Goal: Information Seeking & Learning: Learn about a topic

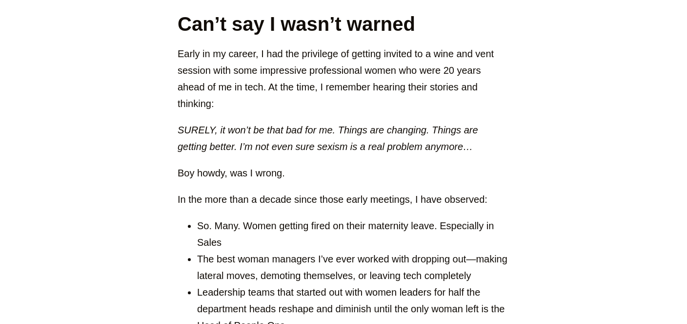
scroll to position [464, 0]
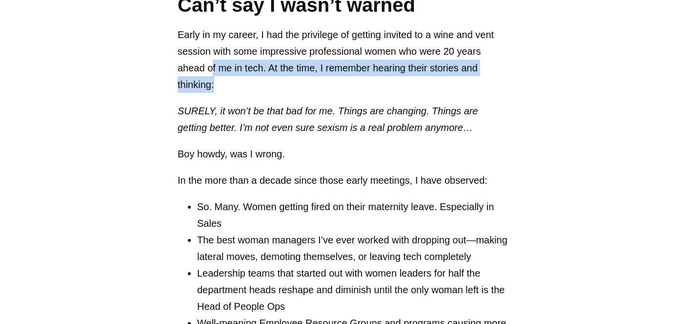
click at [220, 87] on p "Early in my career, I had the privilege of getting invited to a wine and vent s…" at bounding box center [344, 59] width 332 height 66
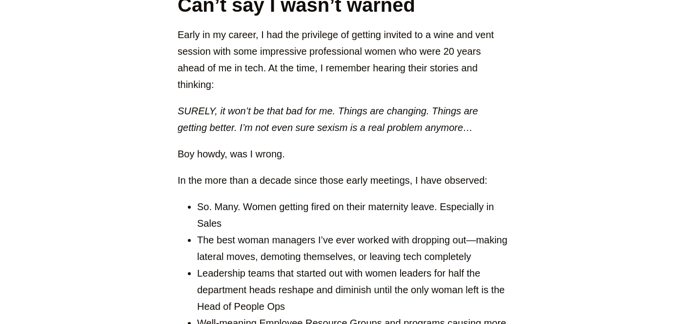
click at [220, 87] on p "Early in my career, I had the privilege of getting invited to a wine and vent s…" at bounding box center [344, 59] width 332 height 66
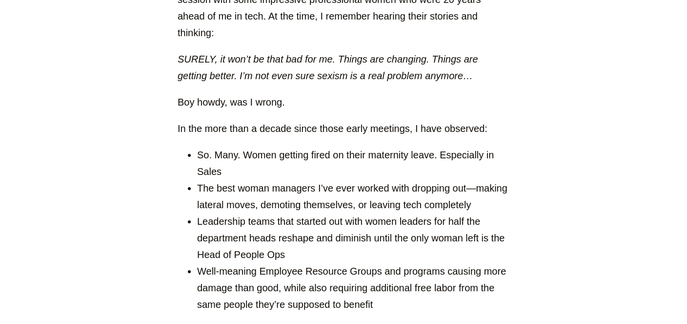
scroll to position [567, 0]
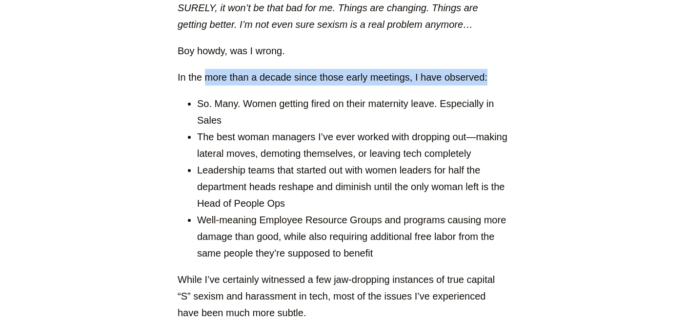
drag, startPoint x: 286, startPoint y: 92, endPoint x: 491, endPoint y: 76, distance: 206.2
click at [491, 76] on p "In the more than a decade since those early meetings, I have observed:" at bounding box center [344, 77] width 332 height 17
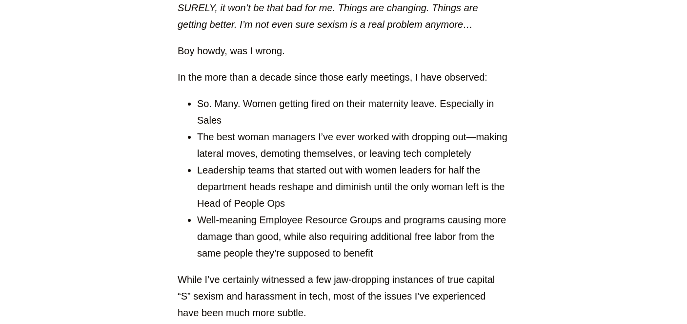
click at [491, 76] on p "In the more than a decade since those early meetings, I have observed:" at bounding box center [344, 77] width 332 height 17
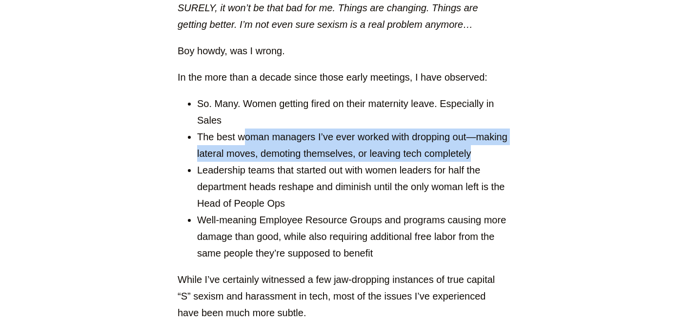
drag, startPoint x: 243, startPoint y: 137, endPoint x: 481, endPoint y: 161, distance: 239.5
click at [481, 161] on li "The best woman managers I’ve ever worked with dropping out—making lateral moves…" at bounding box center [353, 144] width 312 height 33
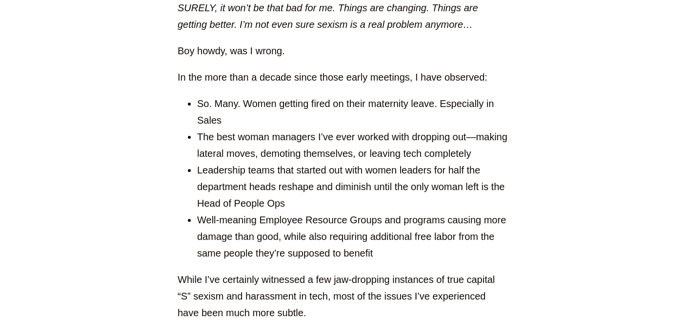
drag, startPoint x: 481, startPoint y: 161, endPoint x: 324, endPoint y: 177, distance: 158.0
click at [480, 161] on li "The best woman managers I’ve ever worked with dropping out—making lateral moves…" at bounding box center [353, 144] width 312 height 33
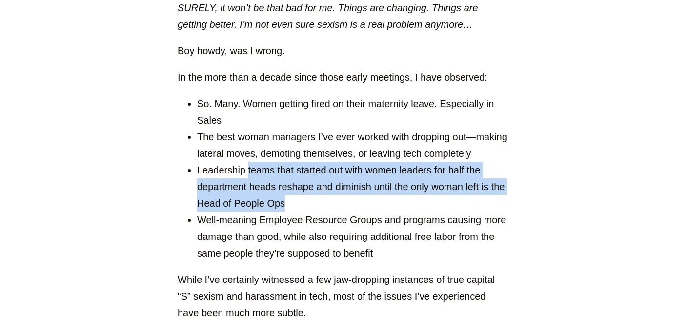
drag, startPoint x: 259, startPoint y: 179, endPoint x: 295, endPoint y: 206, distance: 44.6
click at [295, 206] on li "Leadership teams that started out with women leaders for half the department he…" at bounding box center [353, 187] width 312 height 50
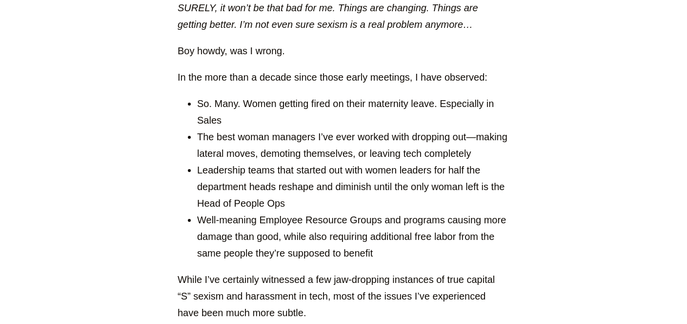
click at [295, 206] on li "Leadership teams that started out with women leaders for half the department he…" at bounding box center [353, 187] width 312 height 50
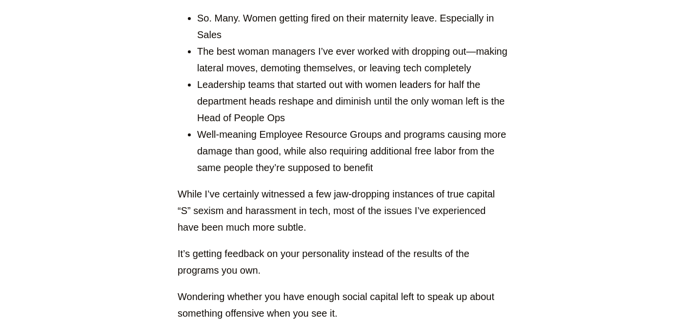
scroll to position [670, 0]
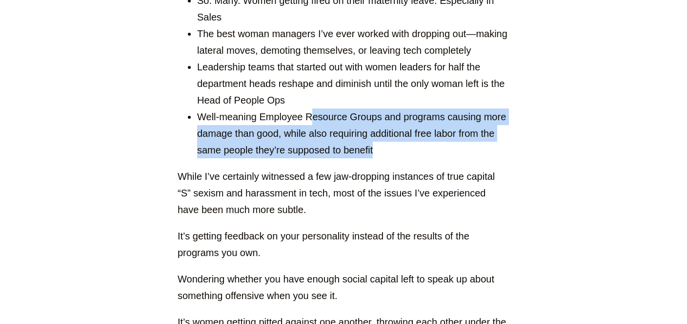
drag, startPoint x: 312, startPoint y: 112, endPoint x: 393, endPoint y: 150, distance: 89.3
click at [393, 150] on li "Well-meaning Employee Resource Groups and programs causing more damage than goo…" at bounding box center [353, 133] width 312 height 50
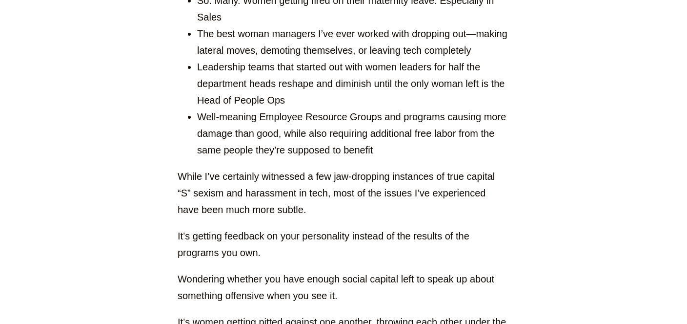
click at [393, 150] on li "Well-meaning Employee Resource Groups and programs causing more damage than goo…" at bounding box center [353, 133] width 312 height 50
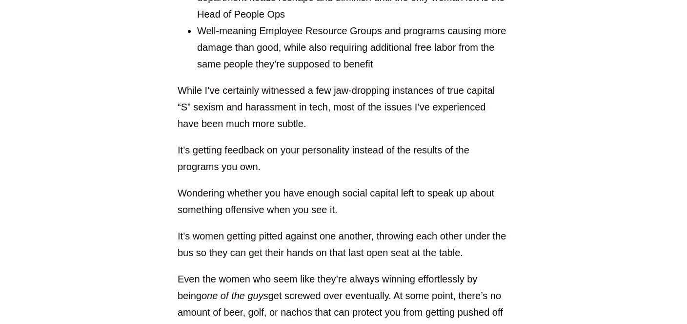
scroll to position [773, 0]
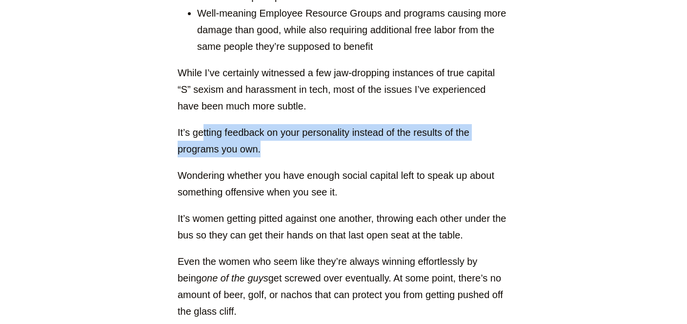
drag, startPoint x: 205, startPoint y: 134, endPoint x: 273, endPoint y: 148, distance: 70.3
click at [273, 148] on p "It’s getting feedback on your personality instead of the results of the program…" at bounding box center [344, 140] width 332 height 33
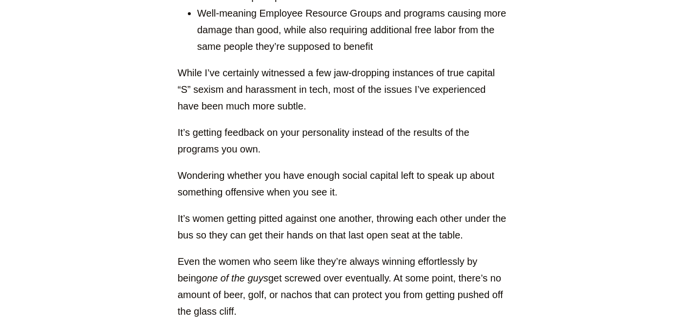
click at [274, 145] on p "It’s getting feedback on your personality instead of the results of the program…" at bounding box center [344, 140] width 332 height 33
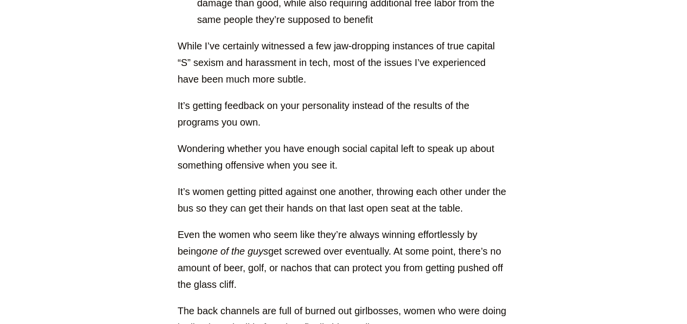
scroll to position [825, 0]
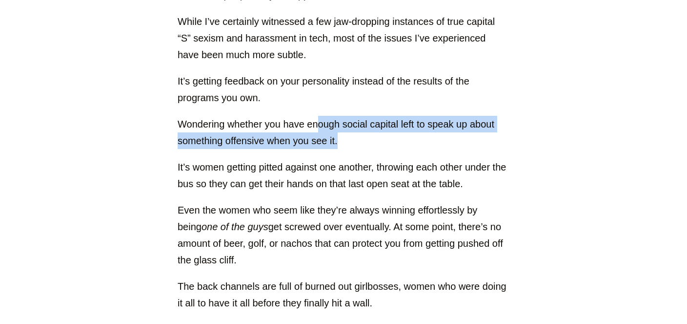
drag, startPoint x: 318, startPoint y: 117, endPoint x: 337, endPoint y: 138, distance: 28.7
click at [337, 138] on p "Wondering whether you have enough social capital left to speak up about somethi…" at bounding box center [344, 132] width 332 height 33
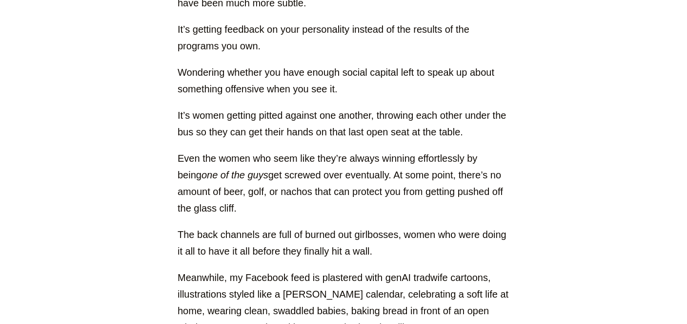
scroll to position [928, 0]
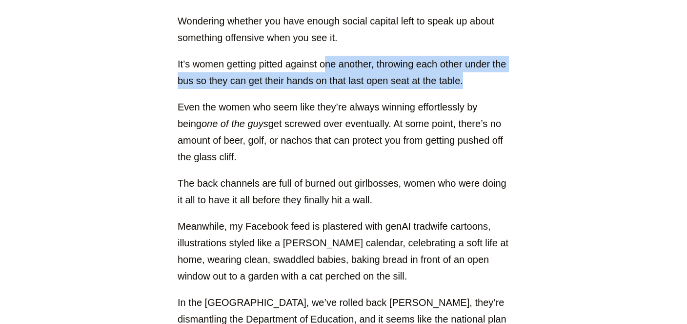
drag, startPoint x: 323, startPoint y: 62, endPoint x: 471, endPoint y: 85, distance: 149.8
click at [471, 85] on p "It’s women getting pitted against one another, throwing each other under the bu…" at bounding box center [344, 72] width 332 height 33
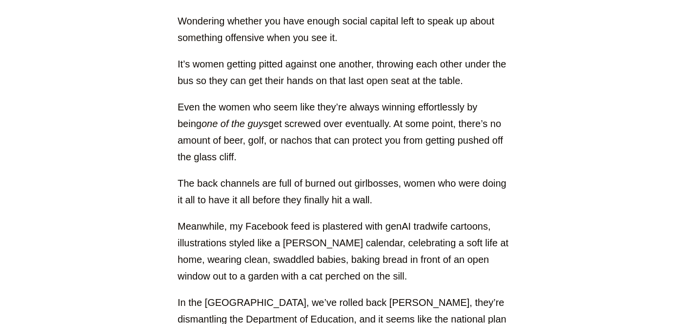
click at [471, 85] on p "It’s women getting pitted against one another, throwing each other under the bu…" at bounding box center [344, 72] width 332 height 33
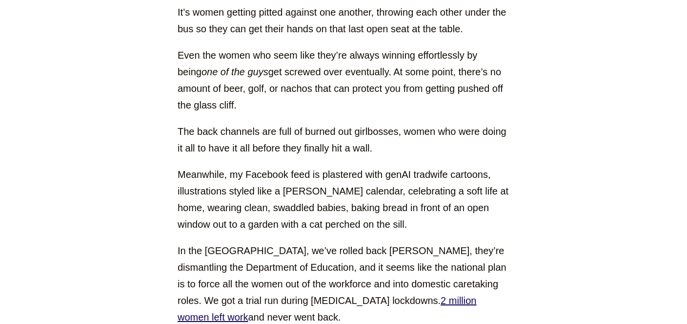
drag, startPoint x: 374, startPoint y: 75, endPoint x: 260, endPoint y: 103, distance: 117.1
click at [260, 103] on p "Even the women who seem like they’re always winning effortlessly by being one o…" at bounding box center [344, 80] width 332 height 66
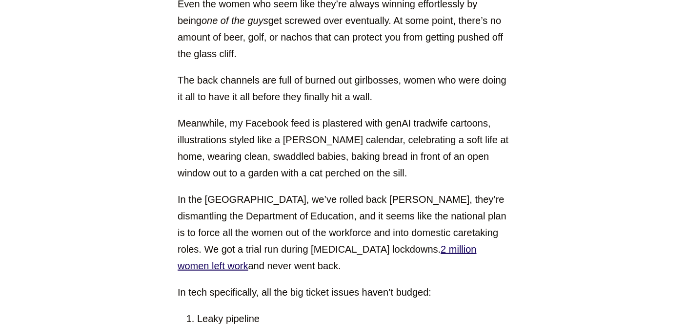
scroll to position [1031, 0]
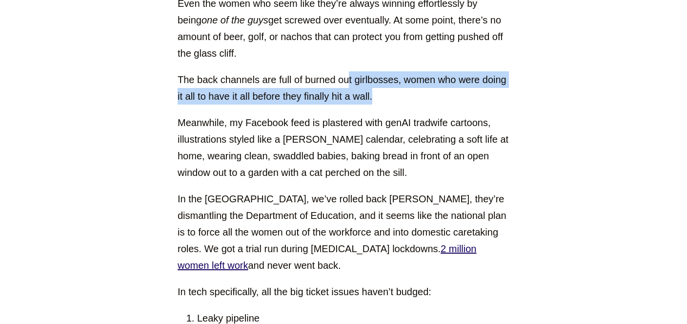
drag, startPoint x: 352, startPoint y: 84, endPoint x: 389, endPoint y: 105, distance: 42.6
click at [389, 104] on p "The back channels are full of burned out girlbosses, women who were doing it al…" at bounding box center [344, 87] width 332 height 33
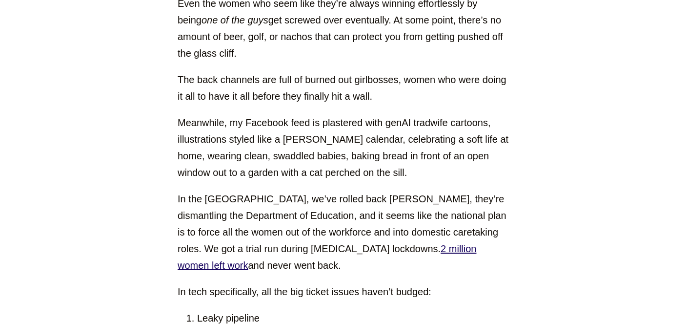
click at [389, 104] on p "The back channels are full of burned out girlbosses, women who were doing it al…" at bounding box center [344, 87] width 332 height 33
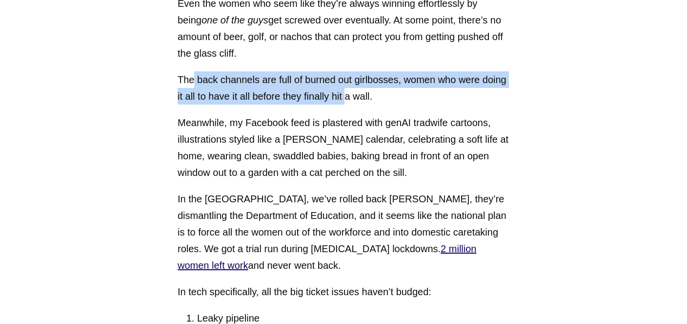
drag, startPoint x: 193, startPoint y: 77, endPoint x: 370, endPoint y: 98, distance: 178.4
click at [369, 99] on p "The back channels are full of burned out girlbosses, women who were doing it al…" at bounding box center [344, 87] width 332 height 33
click at [370, 94] on p "The back channels are full of burned out girlbosses, women who were doing it al…" at bounding box center [344, 87] width 332 height 33
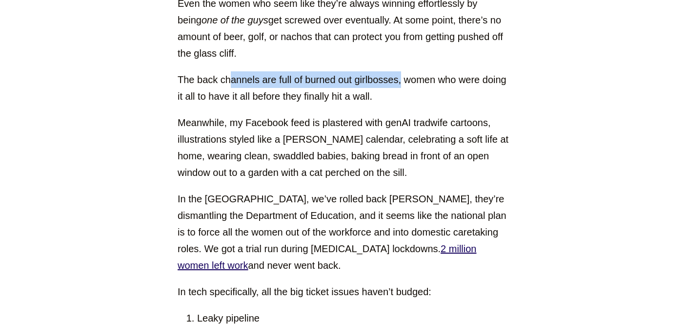
drag, startPoint x: 231, startPoint y: 81, endPoint x: 402, endPoint y: 86, distance: 171.0
click at [402, 86] on p "The back channels are full of burned out girlbosses, women who were doing it al…" at bounding box center [344, 87] width 332 height 33
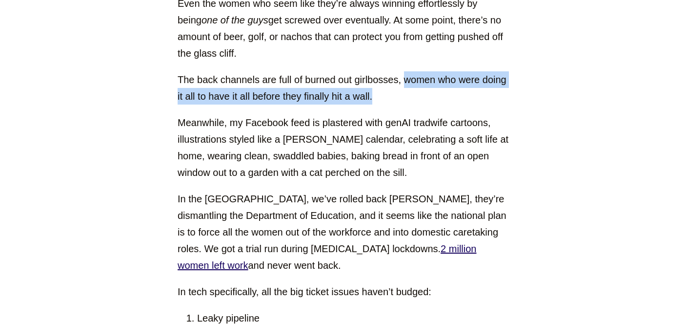
drag, startPoint x: 408, startPoint y: 80, endPoint x: 404, endPoint y: 101, distance: 21.4
click at [404, 101] on p "The back channels are full of burned out girlbosses, women who were doing it al…" at bounding box center [344, 87] width 332 height 33
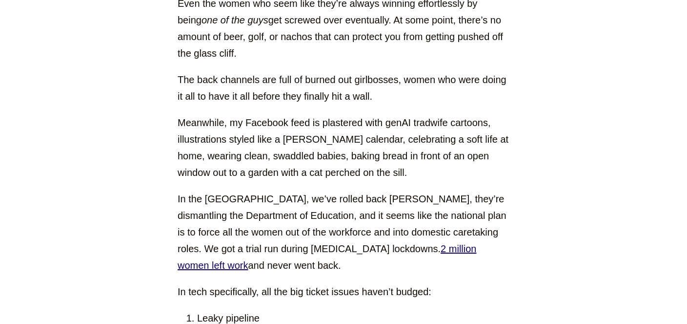
click at [404, 102] on p "The back channels are full of burned out girlbosses, women who were doing it al…" at bounding box center [344, 87] width 332 height 33
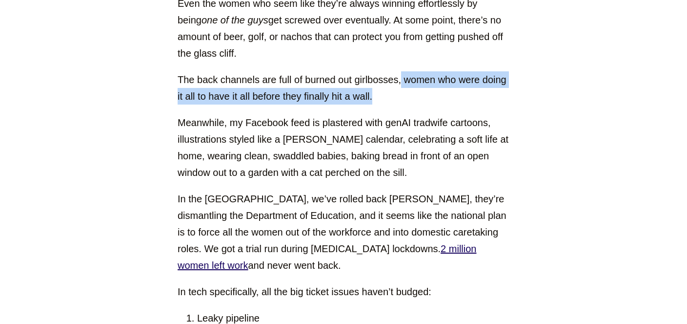
drag, startPoint x: 412, startPoint y: 89, endPoint x: 424, endPoint y: 96, distance: 14.7
click at [424, 96] on p "The back channels are full of burned out girlbosses, women who were doing it al…" at bounding box center [344, 87] width 332 height 33
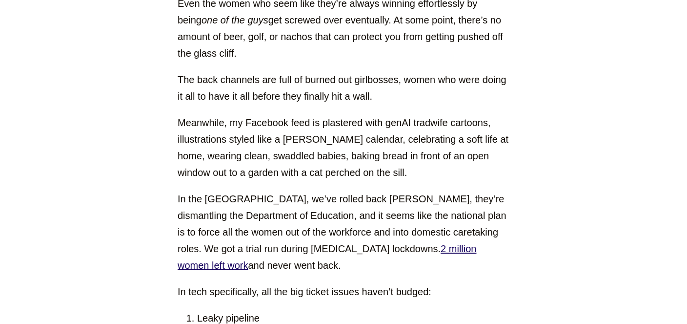
click at [424, 96] on p "The back channels are full of burned out girlbosses, women who were doing it al…" at bounding box center [344, 87] width 332 height 33
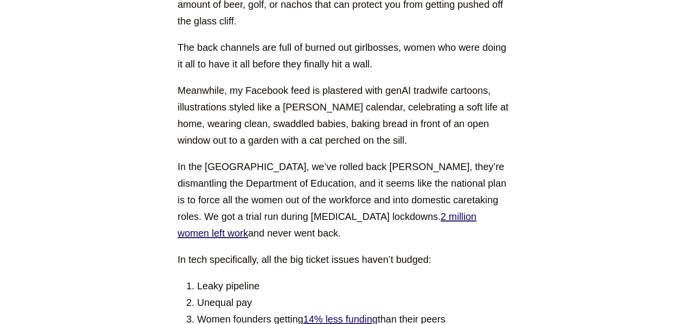
scroll to position [1082, 0]
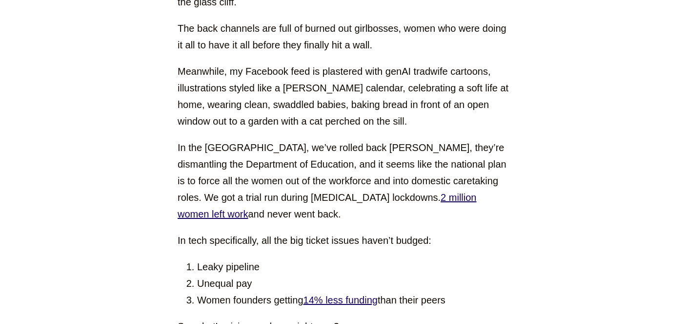
drag, startPoint x: 310, startPoint y: 69, endPoint x: 422, endPoint y: 125, distance: 125.6
click at [422, 125] on p "Meanwhile, my Facebook feed is plastered with genAI tradwife cartoons, illustra…" at bounding box center [344, 96] width 332 height 66
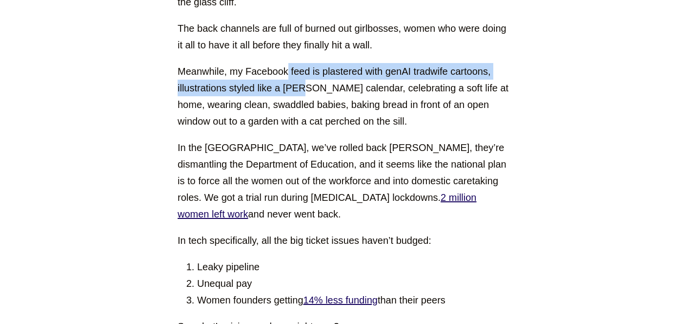
drag, startPoint x: 289, startPoint y: 73, endPoint x: 306, endPoint y: 93, distance: 26.3
click at [306, 93] on p "Meanwhile, my Facebook feed is plastered with genAI tradwife cartoons, illustra…" at bounding box center [344, 96] width 332 height 66
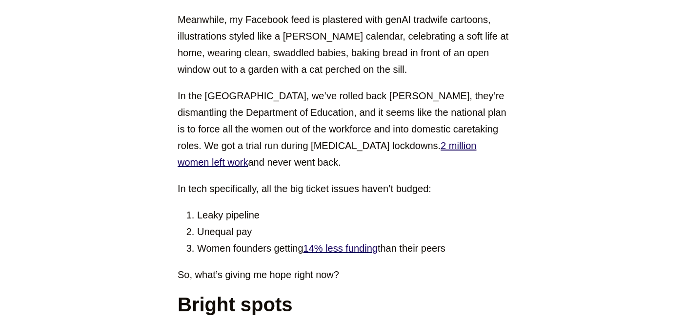
scroll to position [1185, 0]
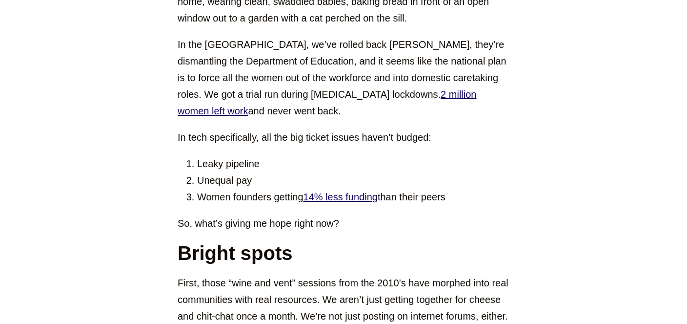
drag, startPoint x: 368, startPoint y: 45, endPoint x: 246, endPoint y: 111, distance: 139.2
click at [246, 111] on p "In the [GEOGRAPHIC_DATA], we’ve rolled back [PERSON_NAME], they’re dismantling …" at bounding box center [344, 77] width 332 height 83
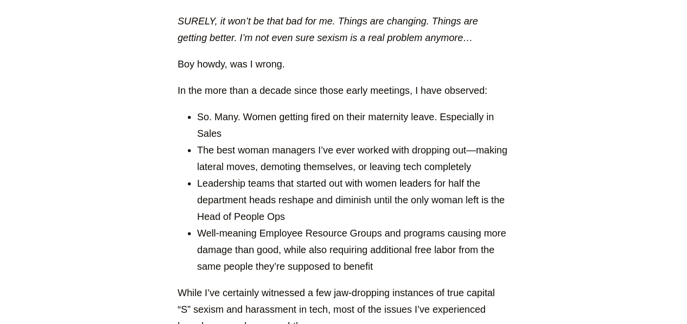
scroll to position [553, 0]
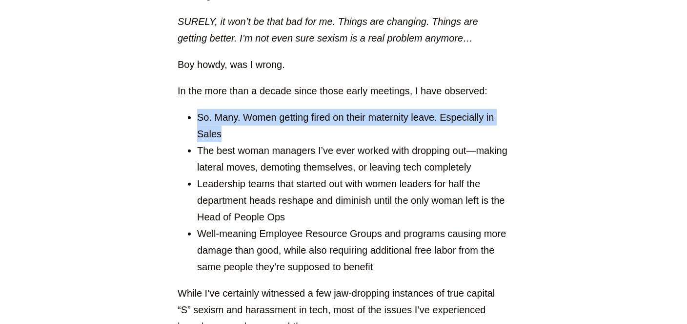
drag, startPoint x: 197, startPoint y: 113, endPoint x: 236, endPoint y: 137, distance: 45.4
click at [236, 137] on li "So. Many. Women getting fired on their maternity leave. Especially in Sales" at bounding box center [353, 125] width 312 height 33
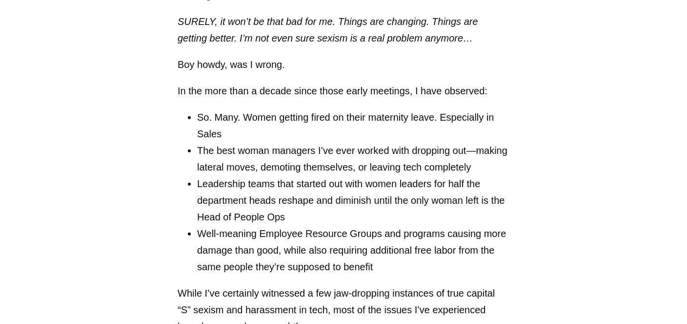
click at [236, 137] on li "So. Many. Women getting fired on their maternity leave. Especially in Sales" at bounding box center [353, 125] width 312 height 33
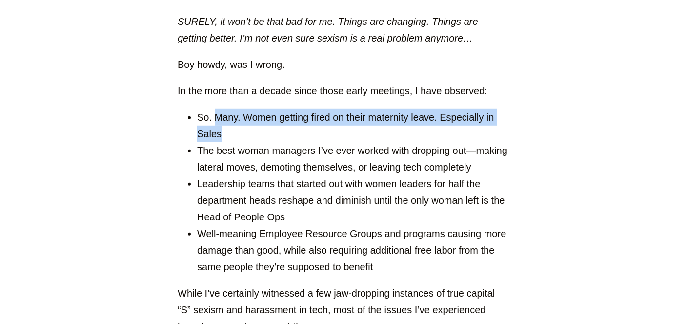
drag, startPoint x: 217, startPoint y: 116, endPoint x: 226, endPoint y: 135, distance: 21.6
click at [226, 135] on li "So. Many. Women getting fired on their maternity leave. Especially in Sales" at bounding box center [353, 125] width 312 height 33
click at [336, 113] on li "So. Many. Women getting fired on their maternity leave. Especially in Sales" at bounding box center [353, 125] width 312 height 33
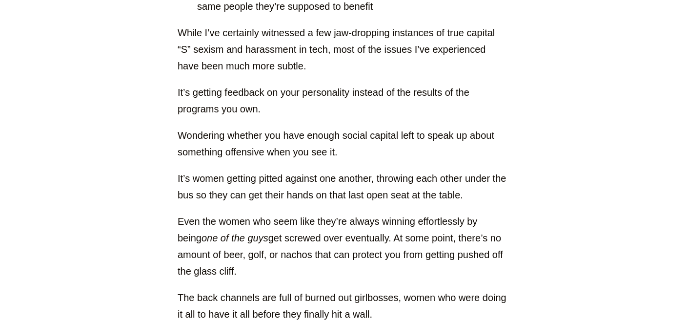
scroll to position [863, 0]
